Goal: Information Seeking & Learning: Learn about a topic

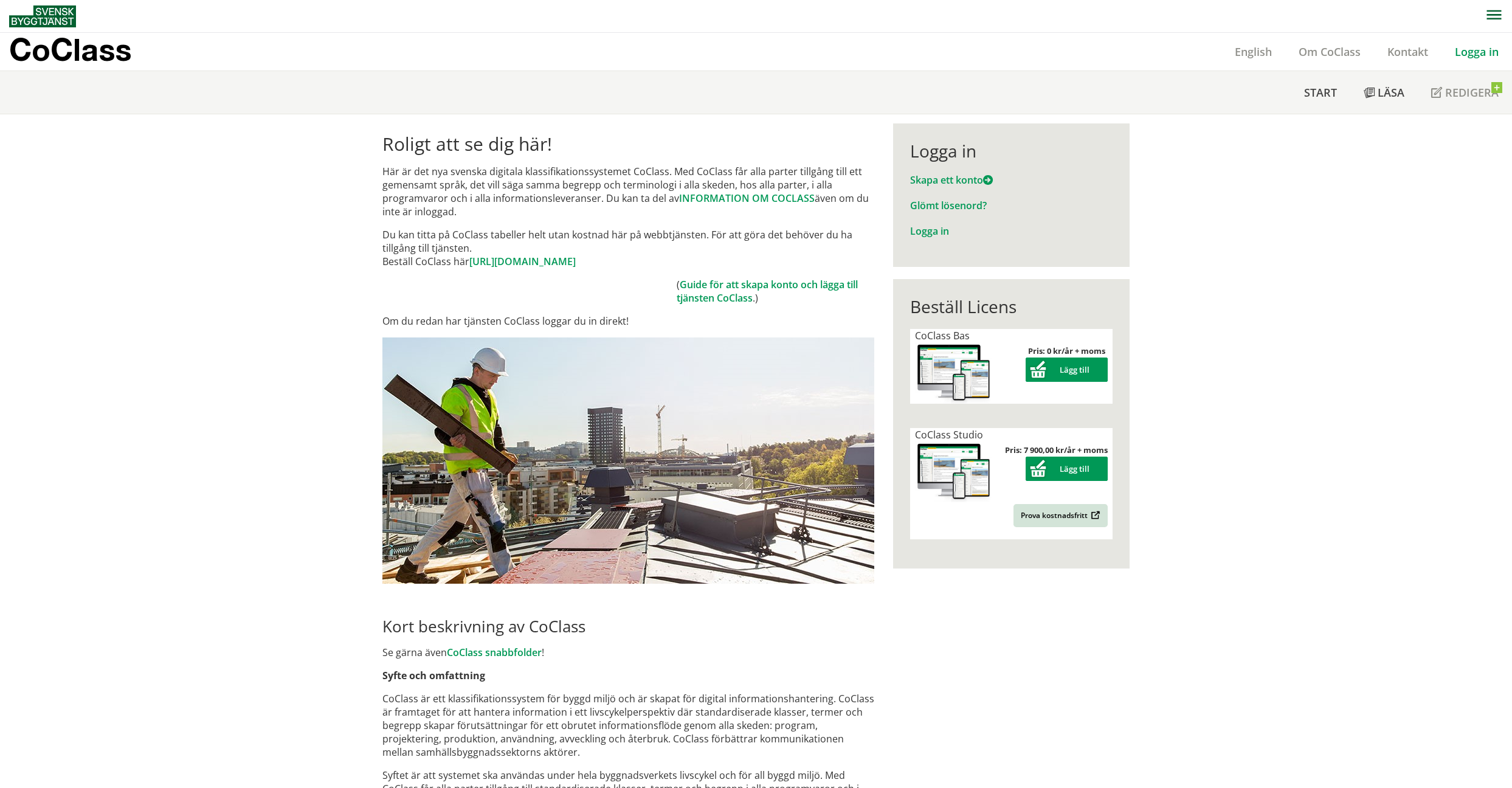
click at [1478, 48] on link "Logga in" at bounding box center [1476, 52] width 71 height 15
click at [1462, 51] on link "Logga in" at bounding box center [1476, 52] width 71 height 15
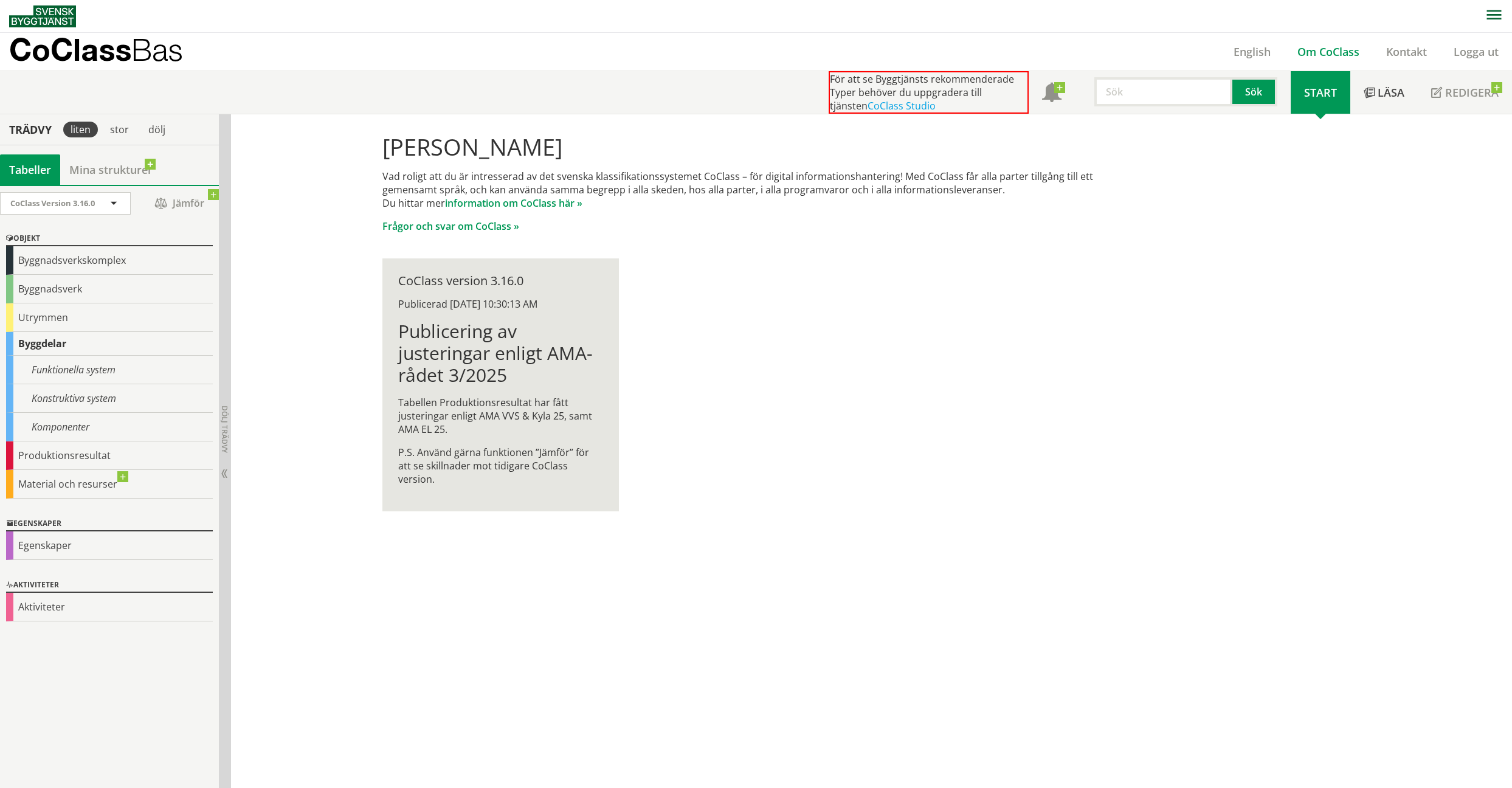
click at [1323, 53] on link "Om CoClass" at bounding box center [1328, 52] width 89 height 15
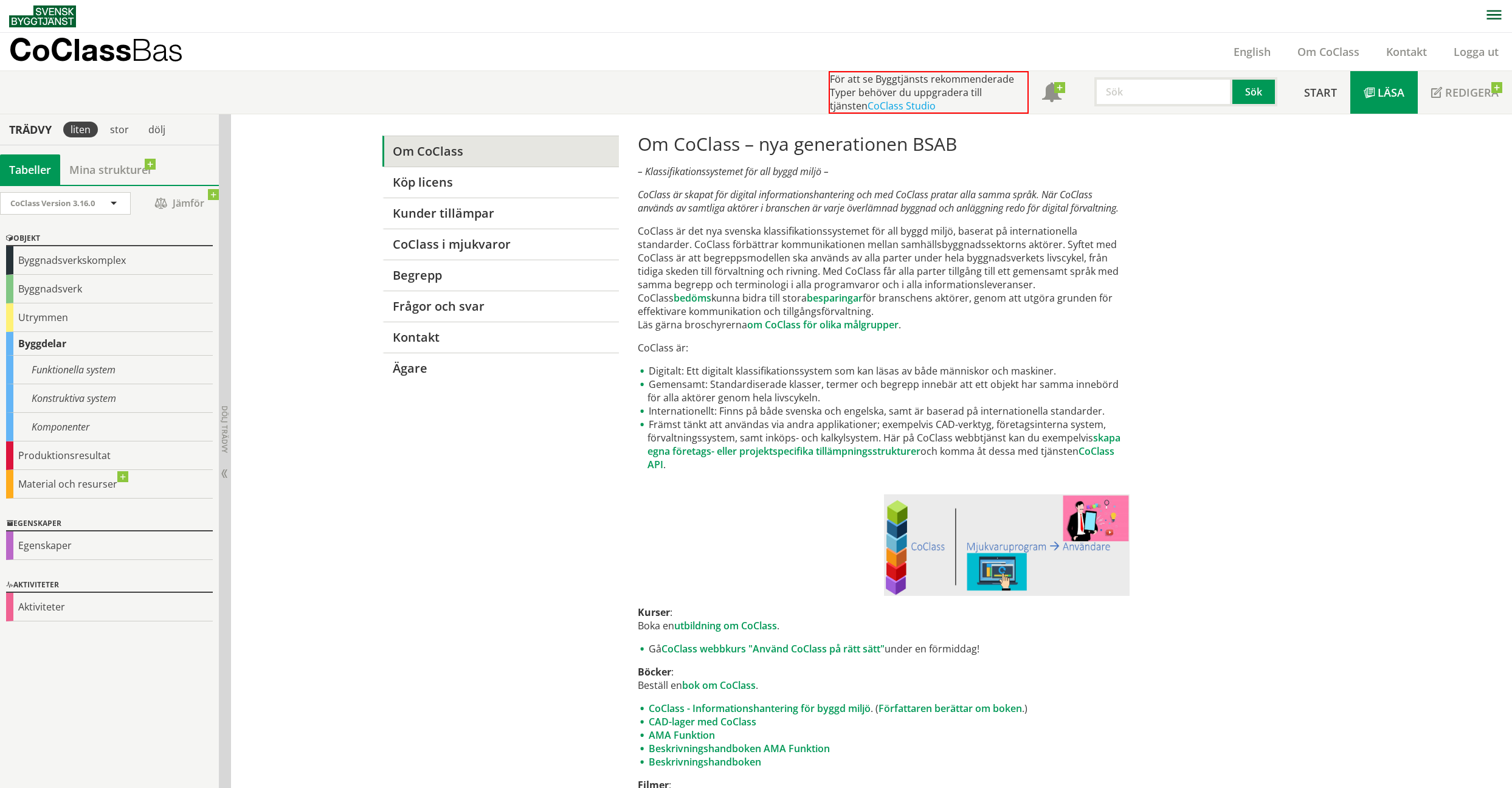
click at [1386, 96] on span "Läsa" at bounding box center [1391, 92] width 27 height 15
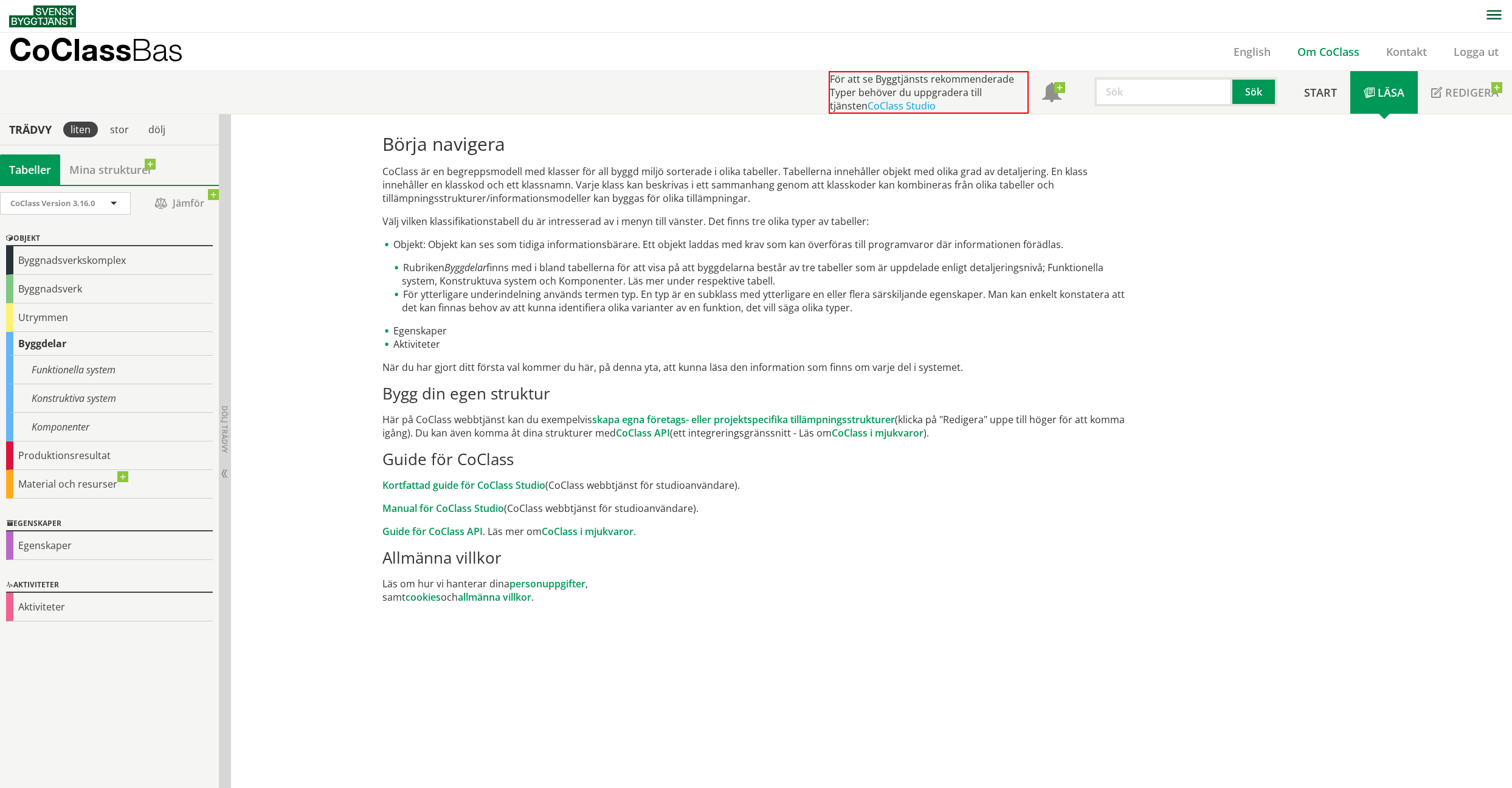
click at [1344, 55] on link "Om CoClass" at bounding box center [1328, 52] width 89 height 15
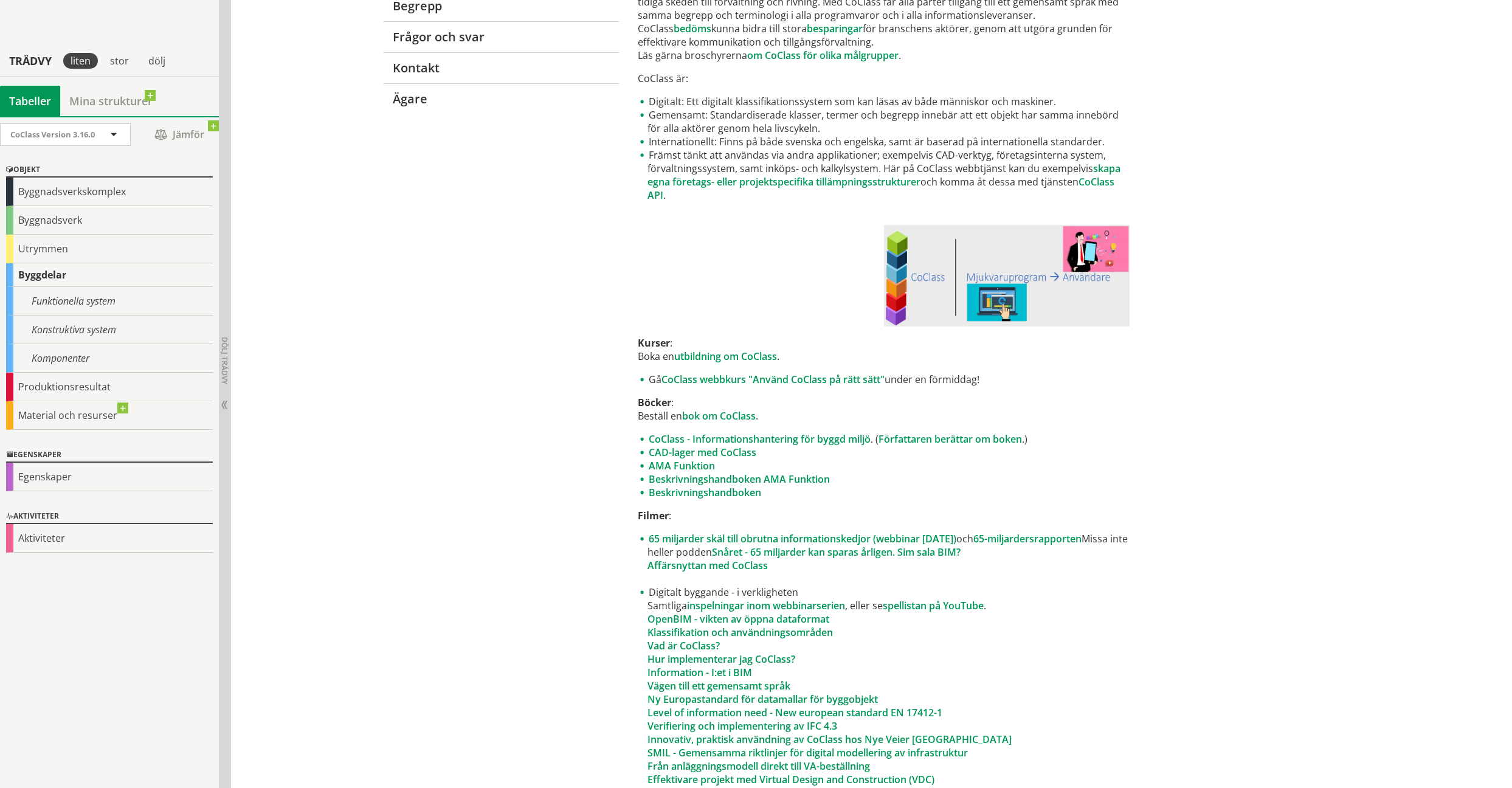
scroll to position [345, 0]
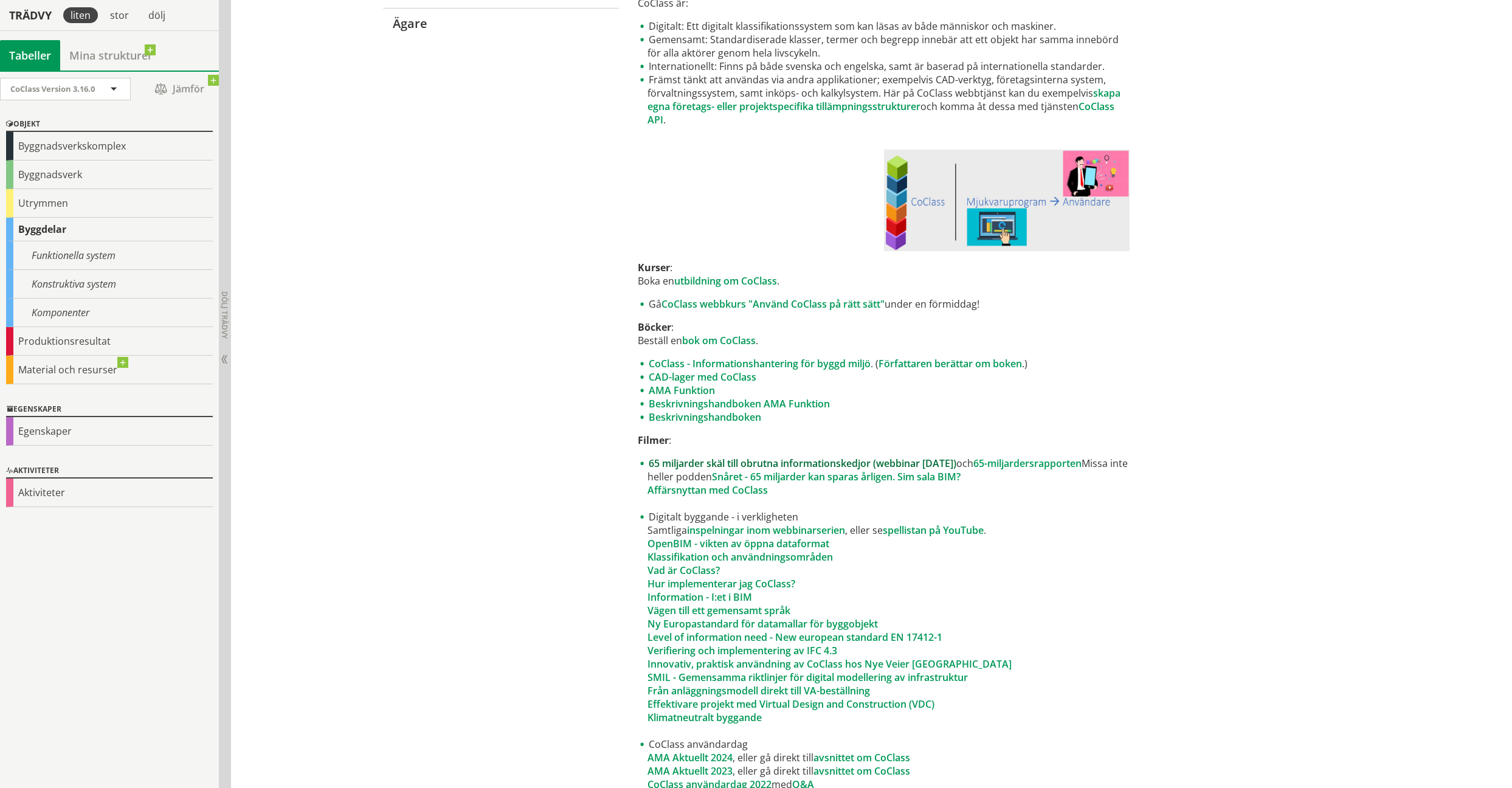
click at [877, 461] on link "65 miljarder skäl till obrutna informationskedjor (webbinar [DATE])" at bounding box center [803, 463] width 308 height 13
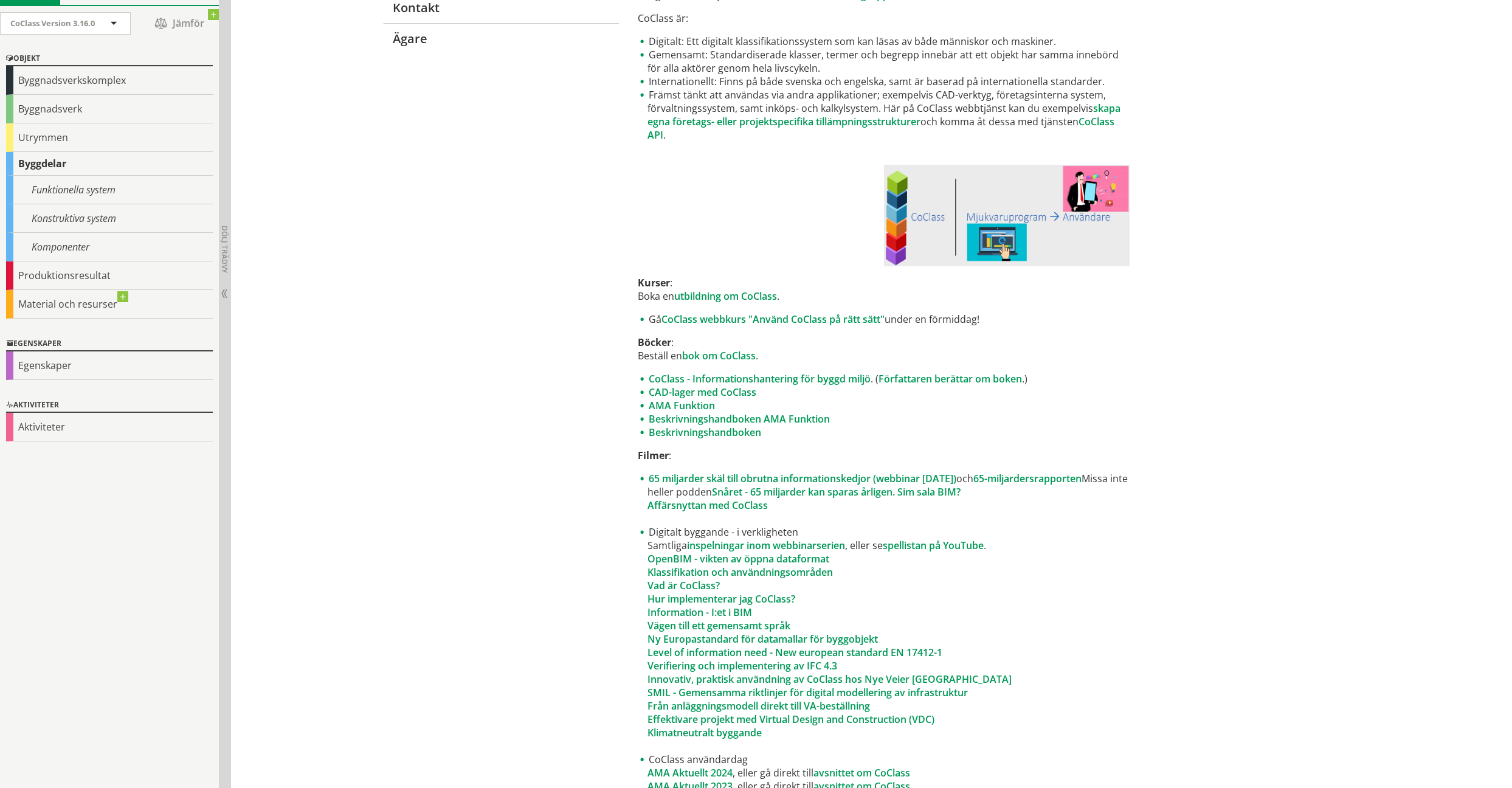
scroll to position [0, 0]
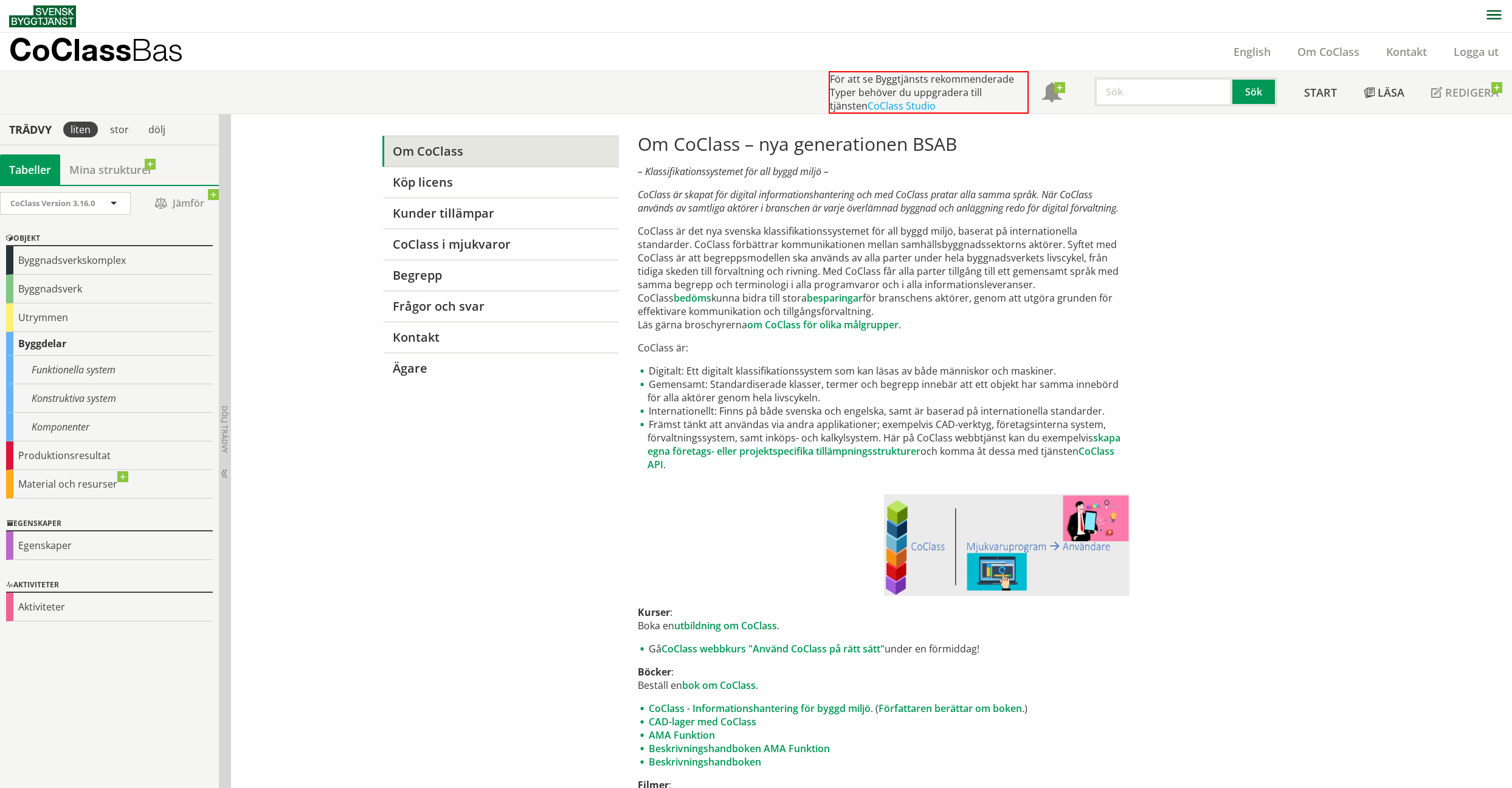
click at [62, 56] on p "CoClass Bas" at bounding box center [96, 50] width 174 height 14
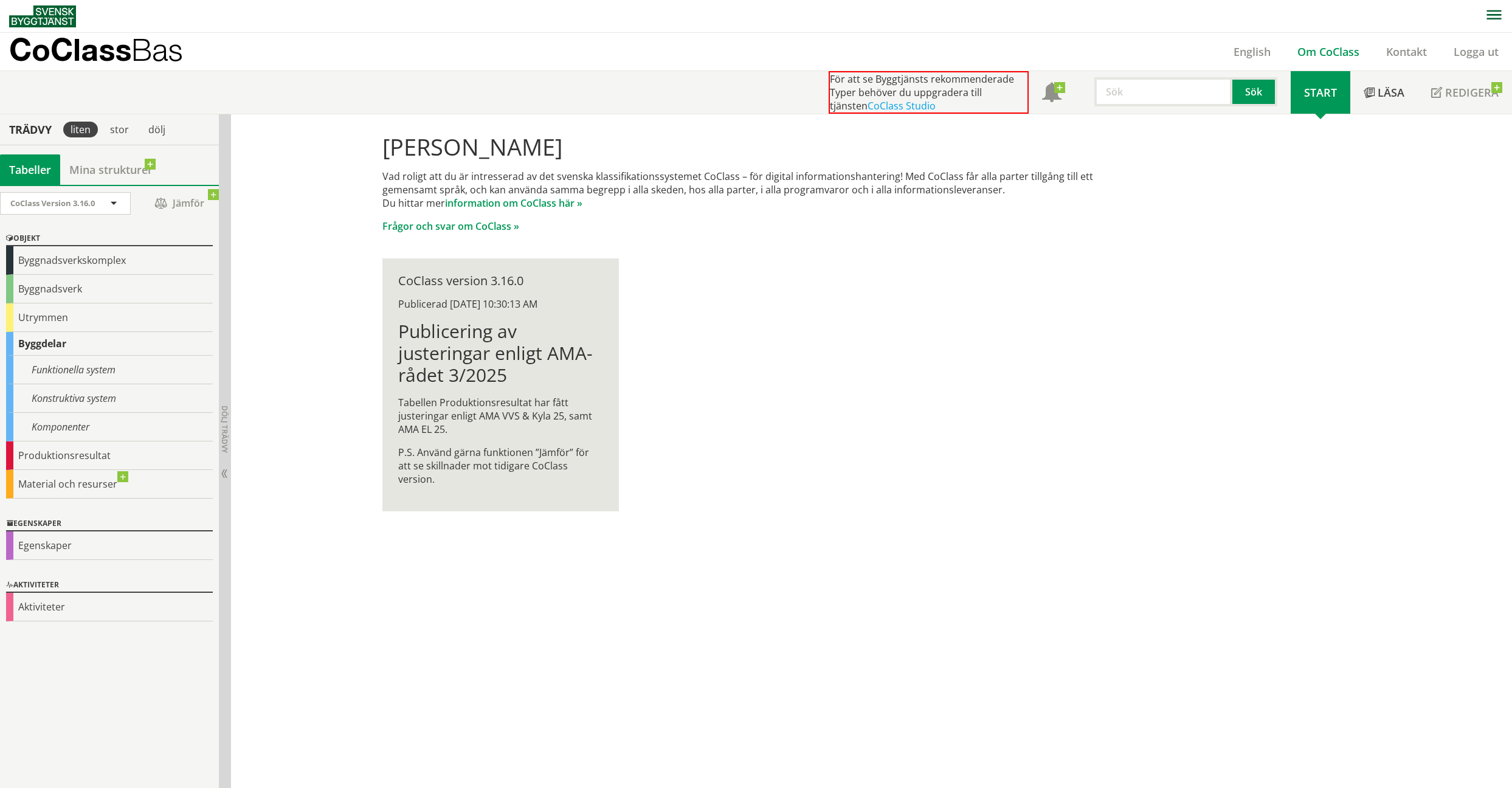
click at [1307, 51] on link "Om CoClass" at bounding box center [1328, 52] width 89 height 15
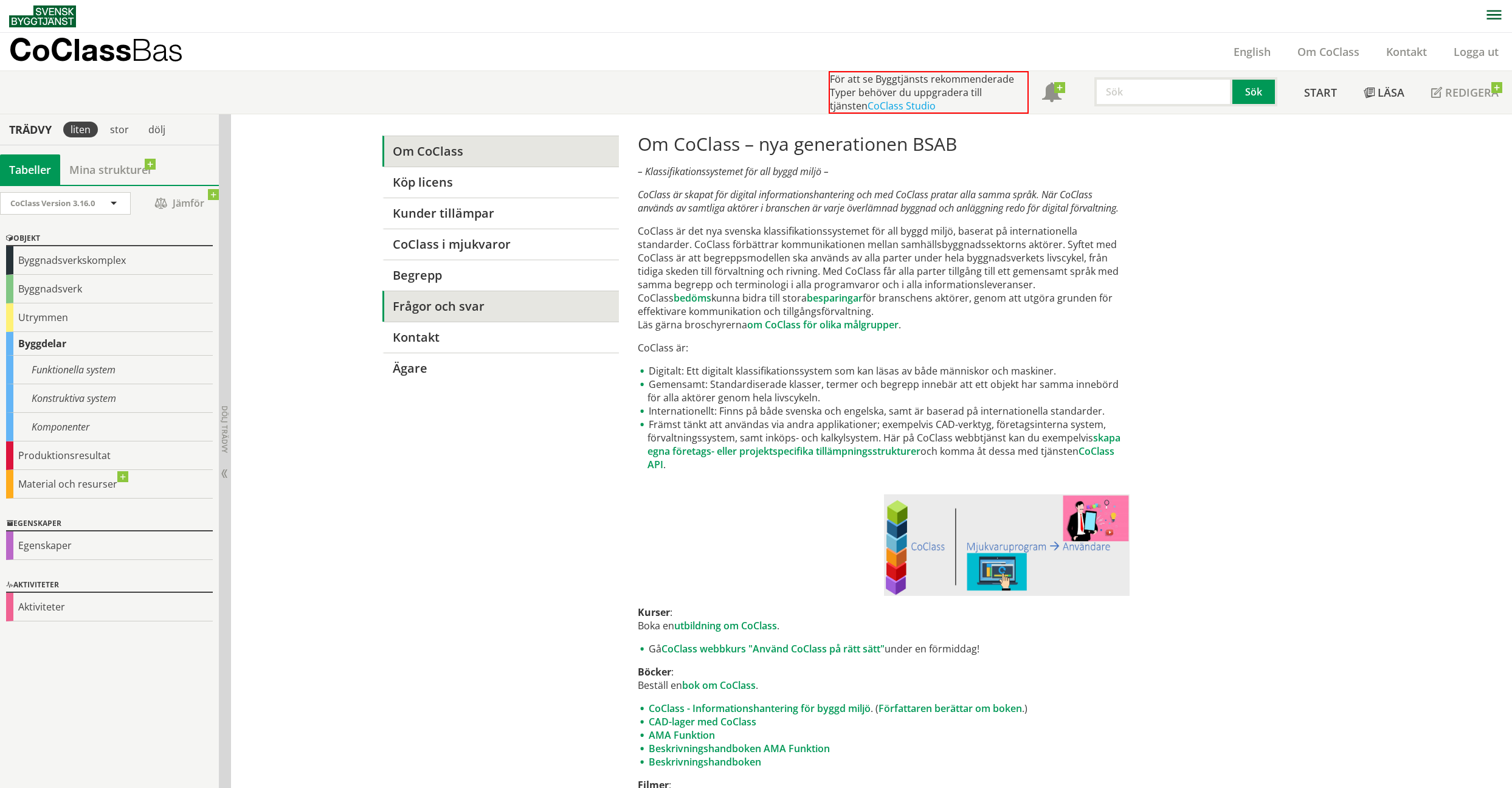
click at [480, 306] on link "Frågor och svar" at bounding box center [500, 306] width 237 height 31
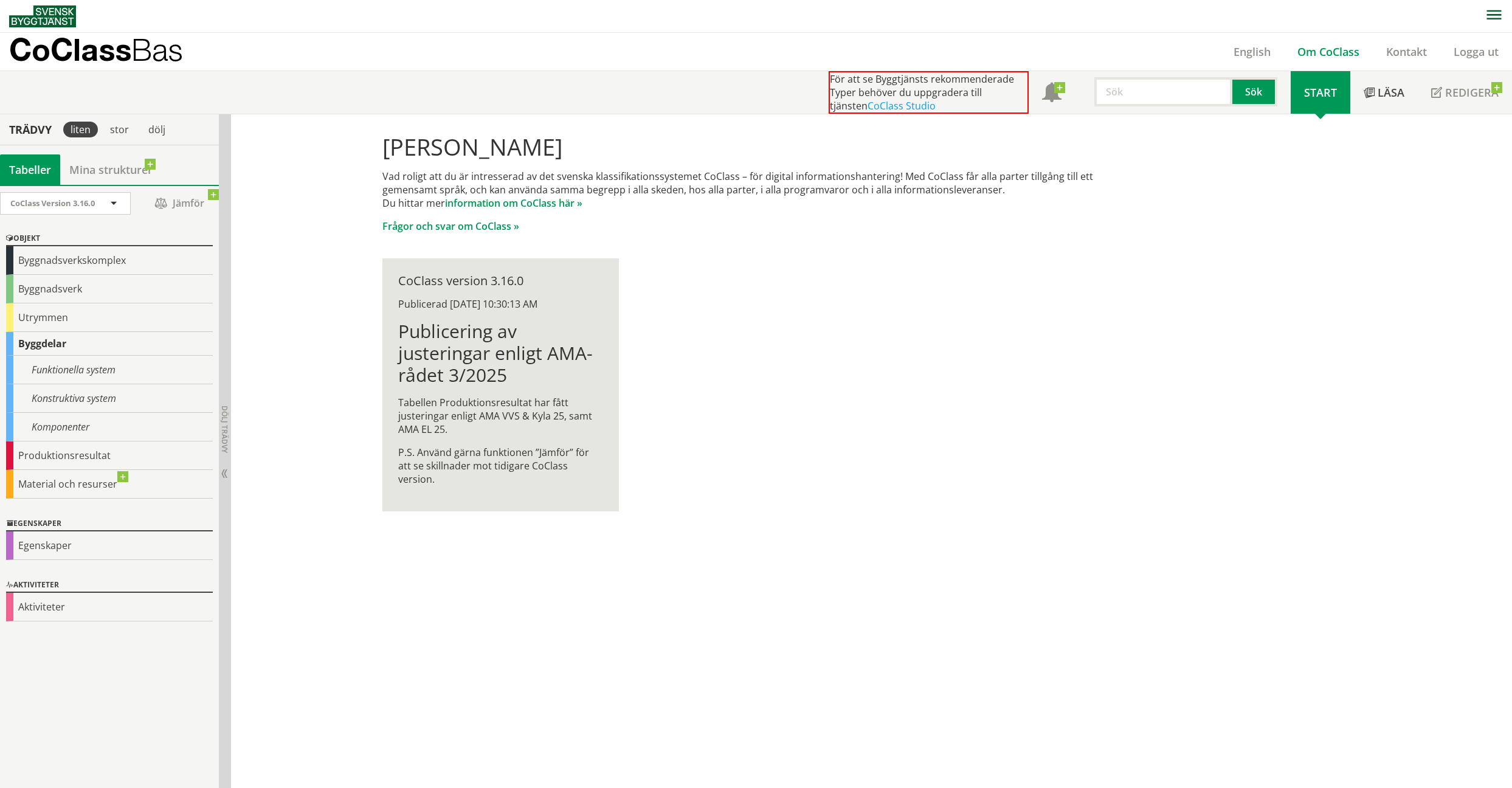
click at [1342, 56] on link "Om CoClass" at bounding box center [1328, 52] width 89 height 15
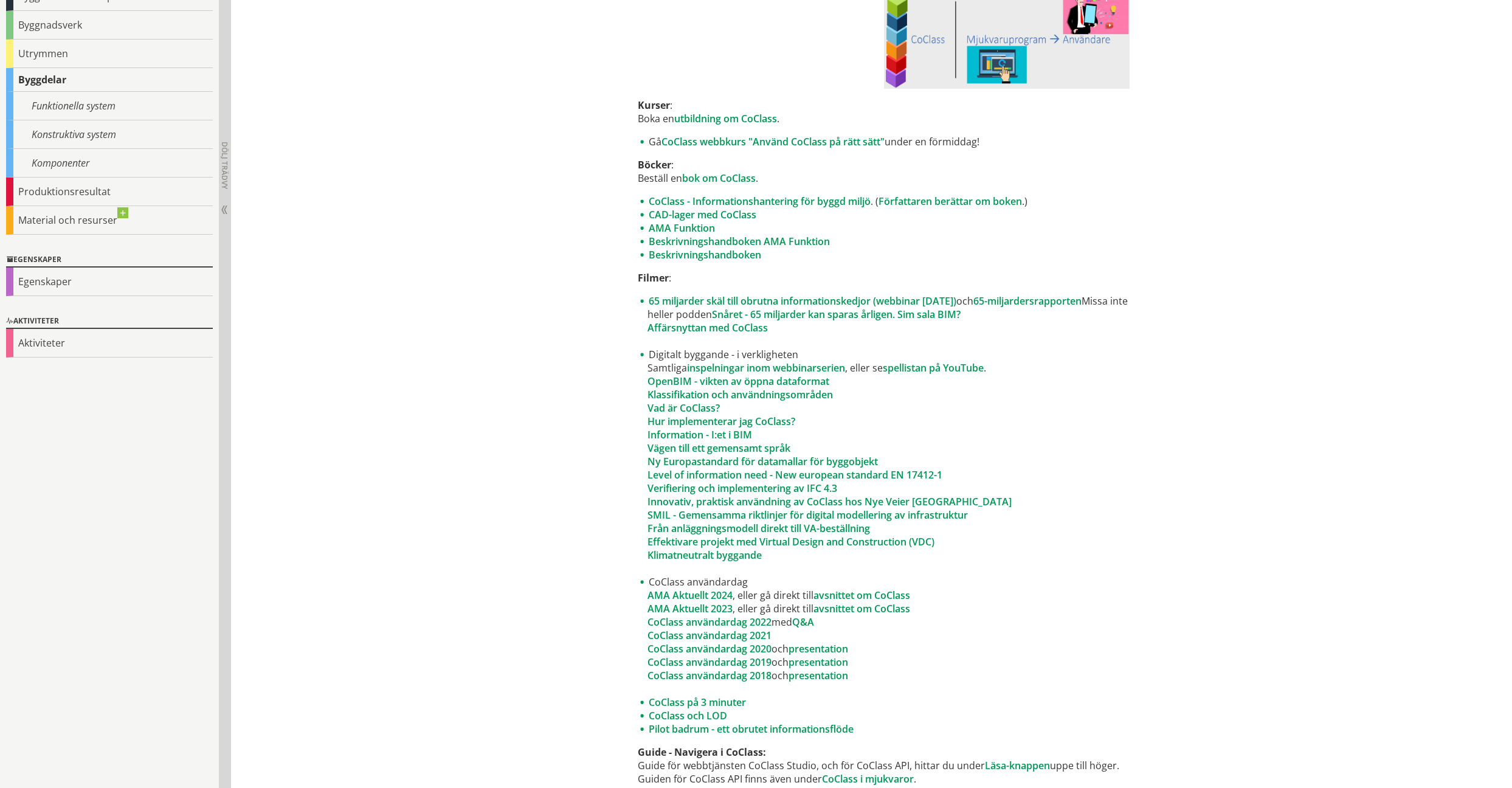
scroll to position [560, 0]
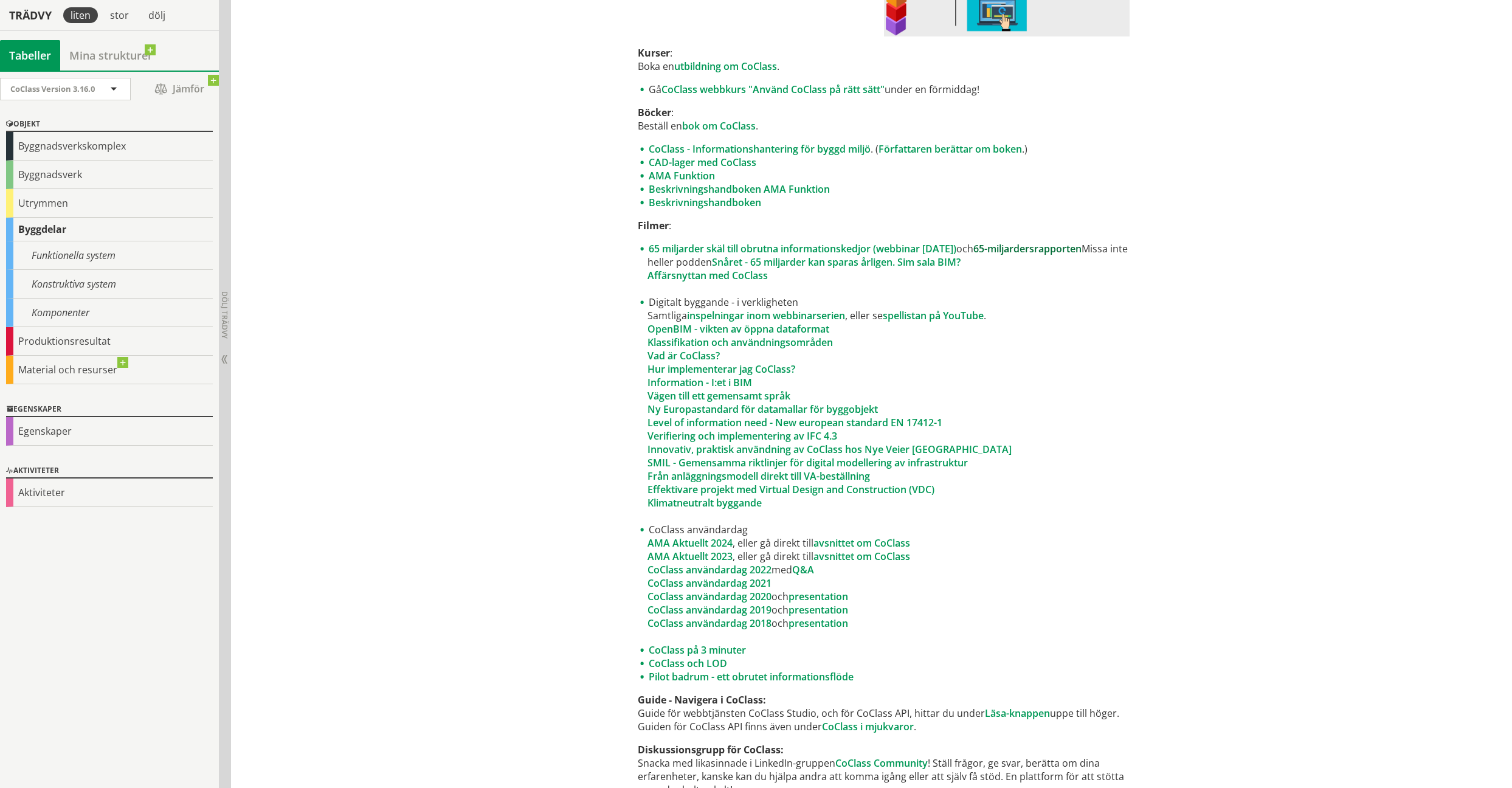
click at [1062, 245] on link "65-miljardersrapporten" at bounding box center [1027, 248] width 108 height 13
